Goal: Task Accomplishment & Management: Use online tool/utility

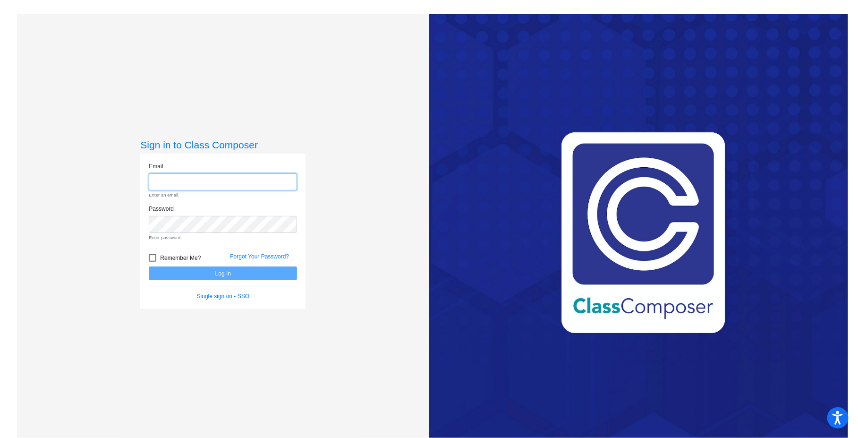
type input "[EMAIL_ADDRESS][DOMAIN_NAME]"
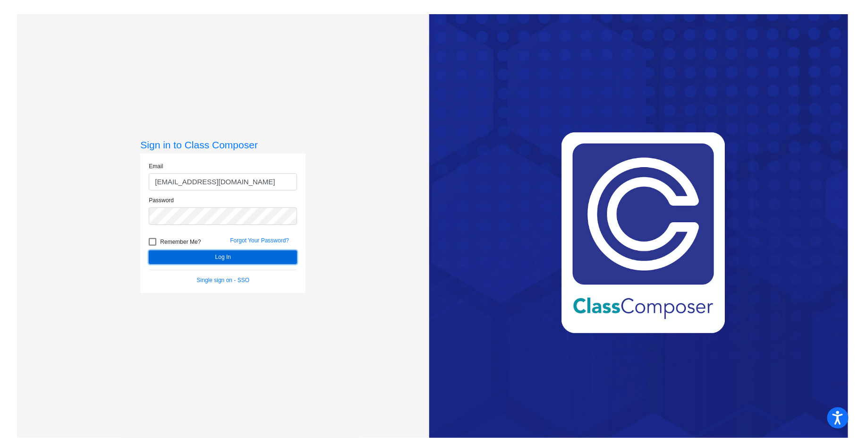
click at [196, 257] on button "Log In" at bounding box center [223, 257] width 148 height 14
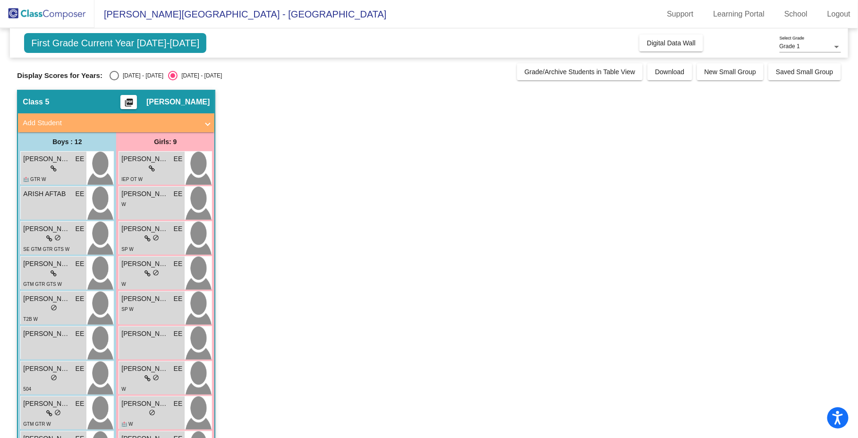
click at [110, 75] on div "Select an option" at bounding box center [114, 75] width 9 height 9
click at [114, 80] on input "[DATE] - [DATE]" at bounding box center [114, 80] width 0 height 0
radio input "true"
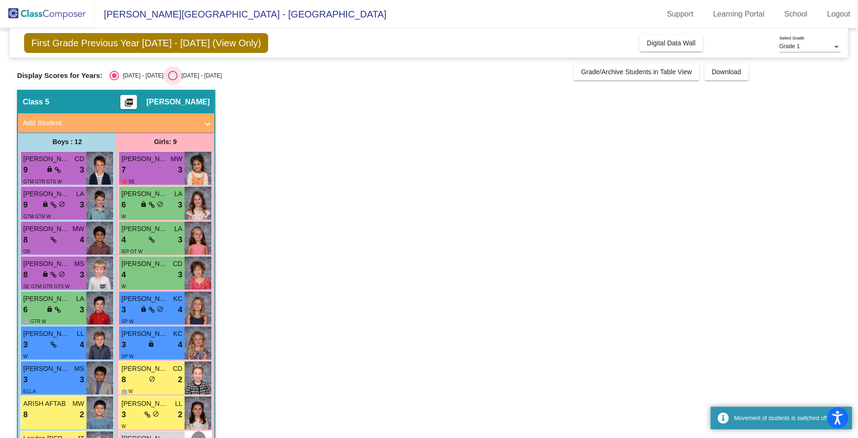
click at [178, 74] on div "[DATE] - [DATE]" at bounding box center [200, 75] width 44 height 9
click at [172, 80] on input "[DATE] - [DATE]" at bounding box center [172, 80] width 0 height 0
radio input "true"
radio input "false"
radio input "true"
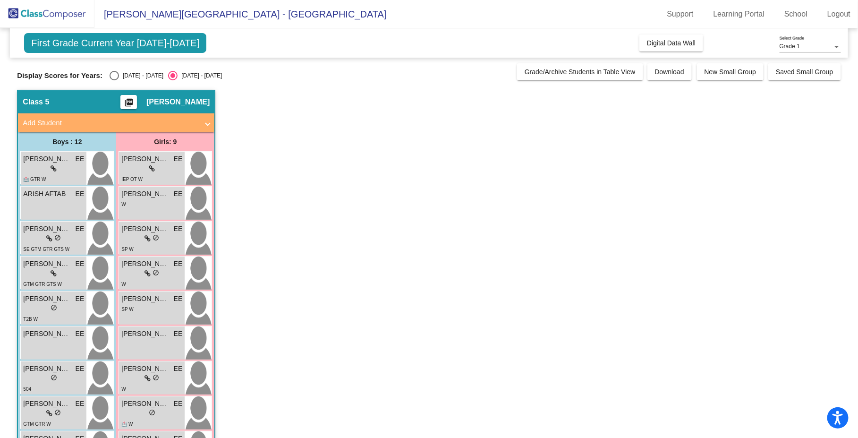
click at [119, 75] on div "[DATE] - [DATE]" at bounding box center [141, 75] width 44 height 9
click at [114, 80] on input "[DATE] - [DATE]" at bounding box center [114, 80] width 0 height 0
radio input "true"
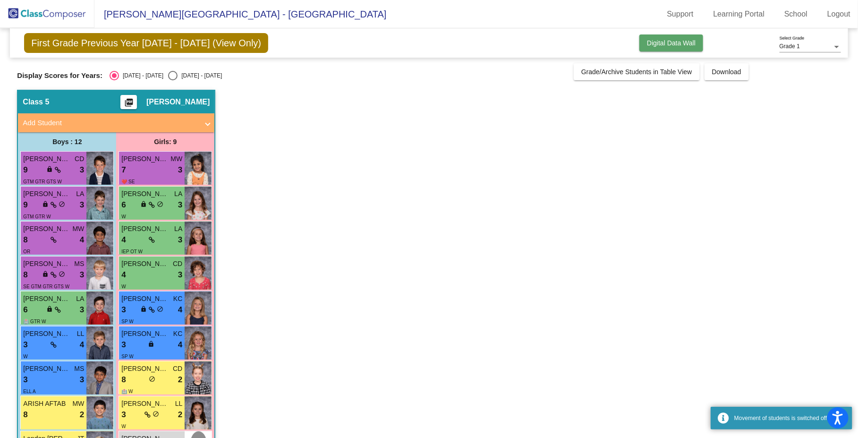
click at [658, 46] on span "Digital Data Wall" at bounding box center [671, 43] width 49 height 8
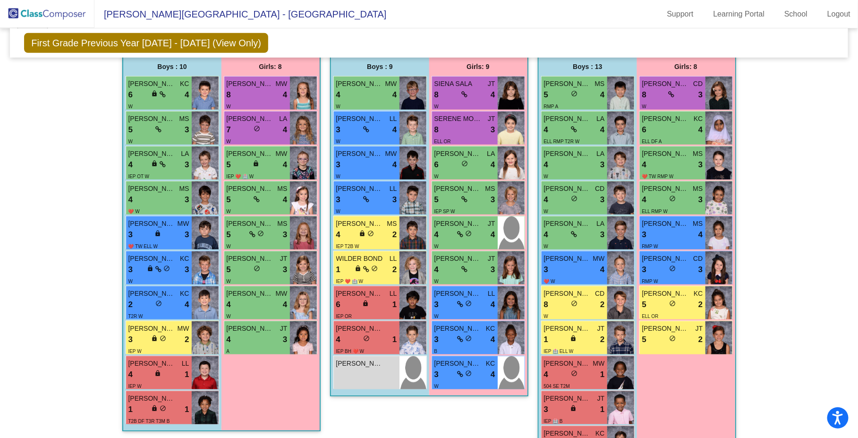
scroll to position [349, 0]
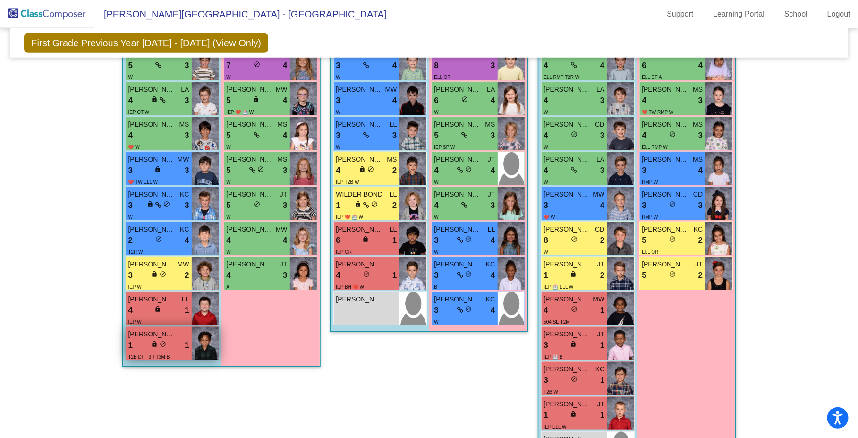
click at [194, 348] on img at bounding box center [205, 343] width 27 height 33
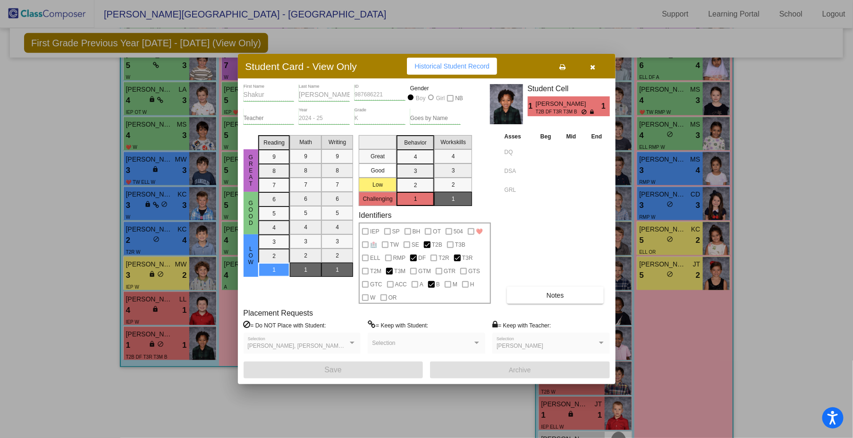
click at [594, 66] on icon "button" at bounding box center [592, 67] width 5 height 7
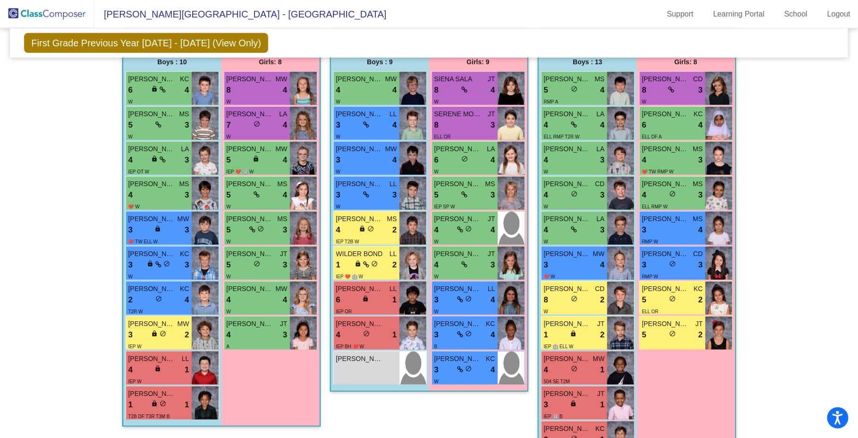
scroll to position [289, 0]
click at [388, 329] on div "4 lock do_not_disturb_alt 1" at bounding box center [366, 335] width 61 height 12
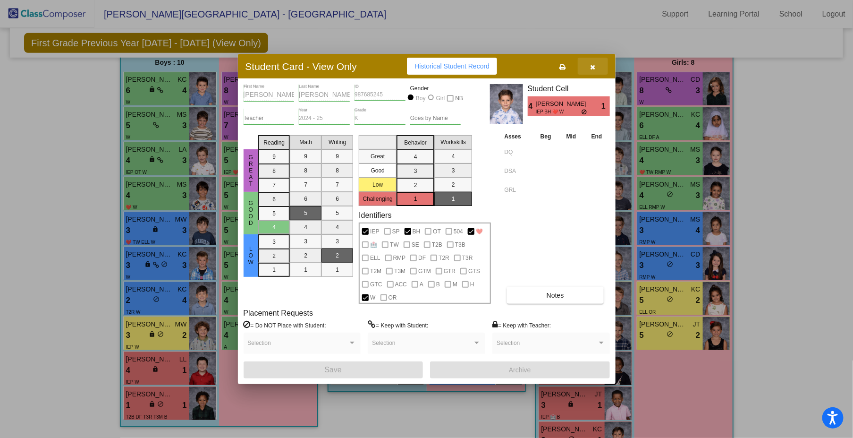
click at [596, 68] on button "button" at bounding box center [593, 66] width 30 height 17
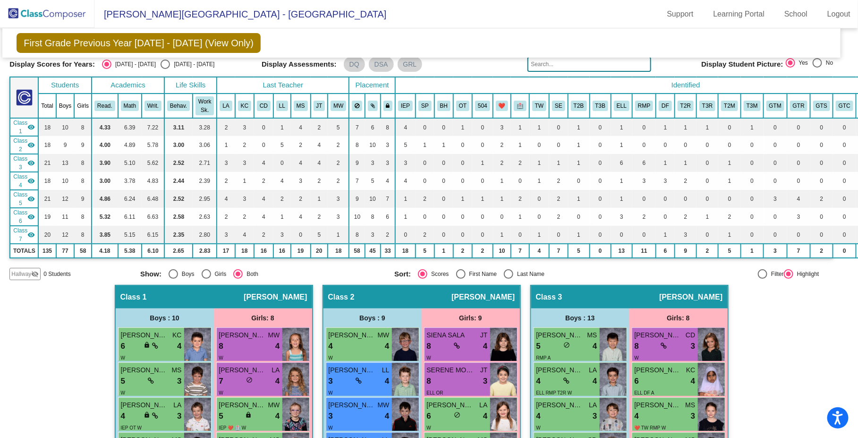
scroll to position [0, 8]
